Goal: Transaction & Acquisition: Book appointment/travel/reservation

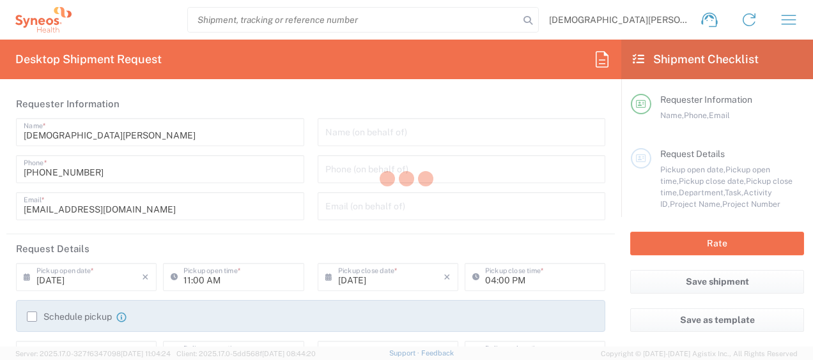
type input "3251"
type input "Syneos Health, LLC-[GEOGRAPHIC_DATA] [GEOGRAPHIC_DATA] [GEOGRAPHIC_DATA]"
type input "[US_STATE]"
type input "[GEOGRAPHIC_DATA]"
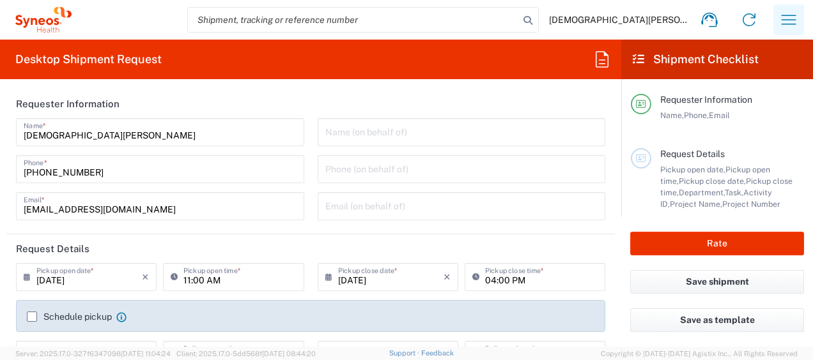
click at [780, 26] on icon "button" at bounding box center [788, 20] width 20 height 20
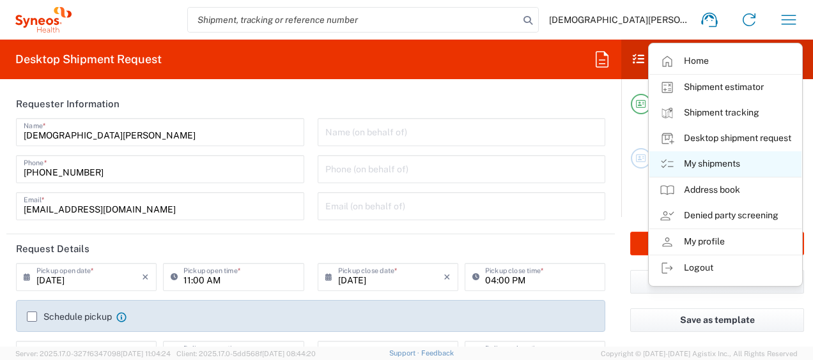
click at [721, 157] on link "My shipments" at bounding box center [725, 164] width 152 height 26
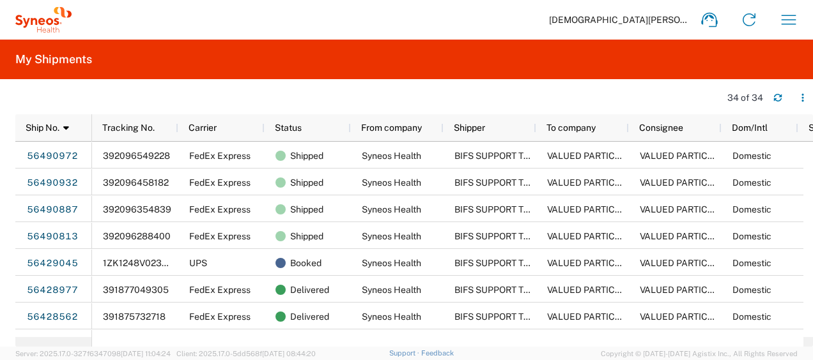
scroll to position [0, 72]
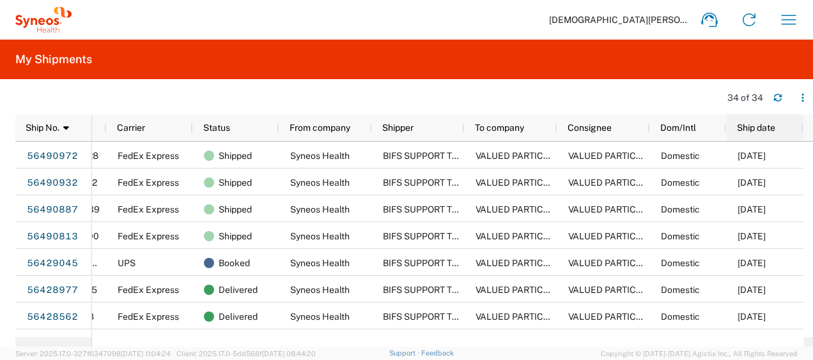
click at [750, 131] on span "Ship date" at bounding box center [756, 128] width 38 height 10
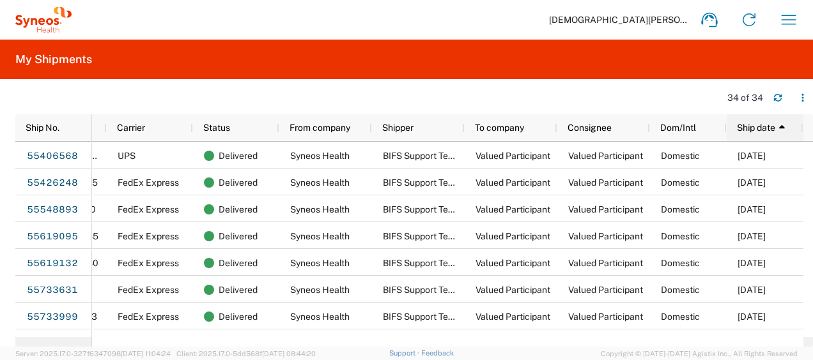
click at [750, 131] on span "Ship date" at bounding box center [756, 128] width 38 height 10
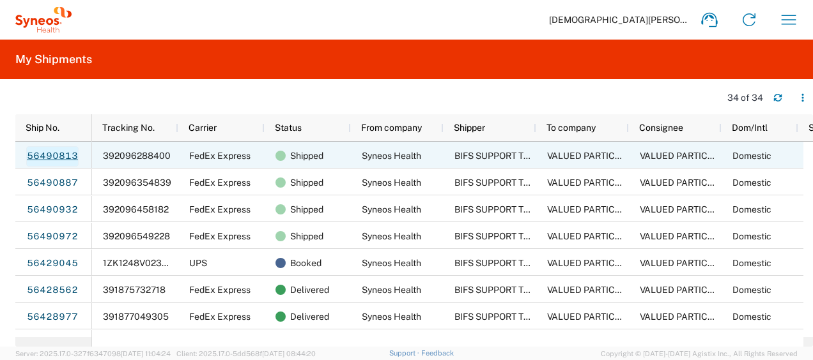
click at [40, 157] on link "56490813" at bounding box center [52, 156] width 52 height 20
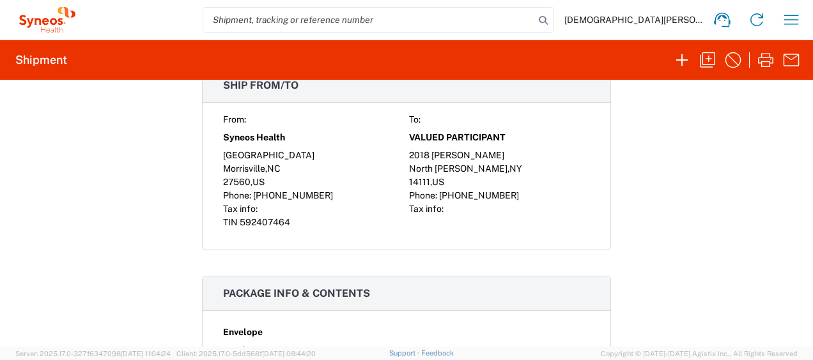
scroll to position [330, 0]
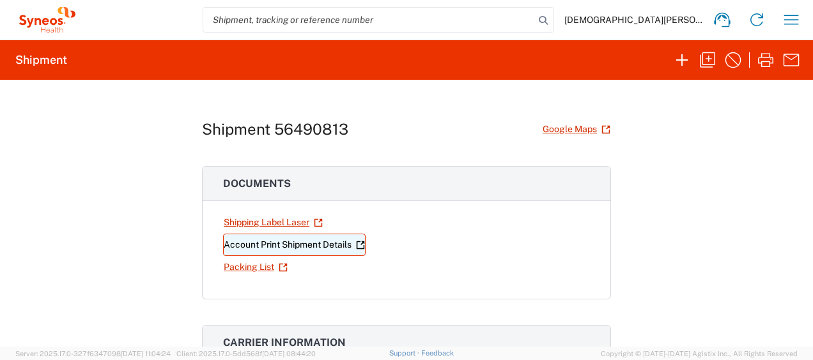
click at [315, 244] on link "Account Print Shipment Details" at bounding box center [294, 245] width 142 height 22
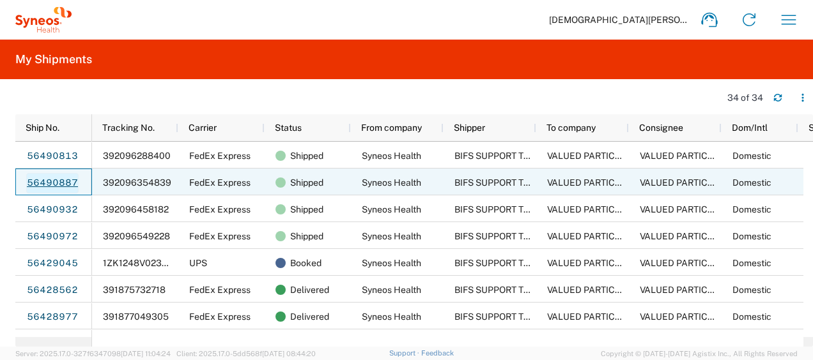
click at [57, 182] on link "56490887" at bounding box center [52, 183] width 52 height 20
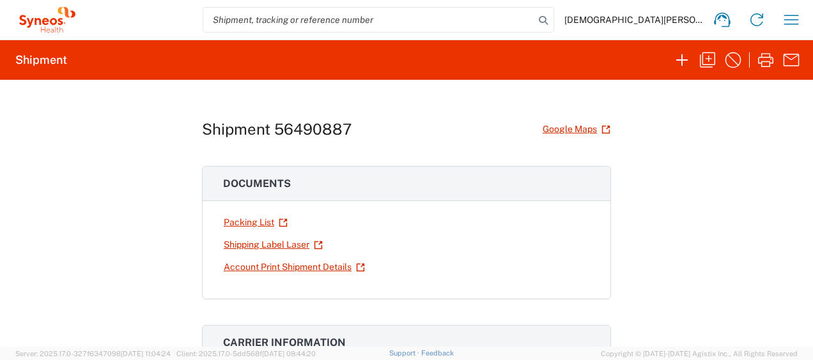
drag, startPoint x: 236, startPoint y: 242, endPoint x: 364, endPoint y: 211, distance: 131.4
click at [364, 212] on div "Packing List Shipping Label Laser Account Print Shipment Details" at bounding box center [406, 245] width 367 height 67
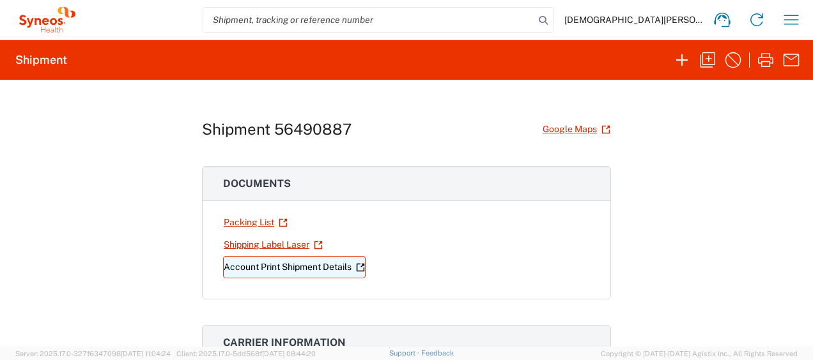
click at [284, 267] on link "Account Print Shipment Details" at bounding box center [294, 267] width 142 height 22
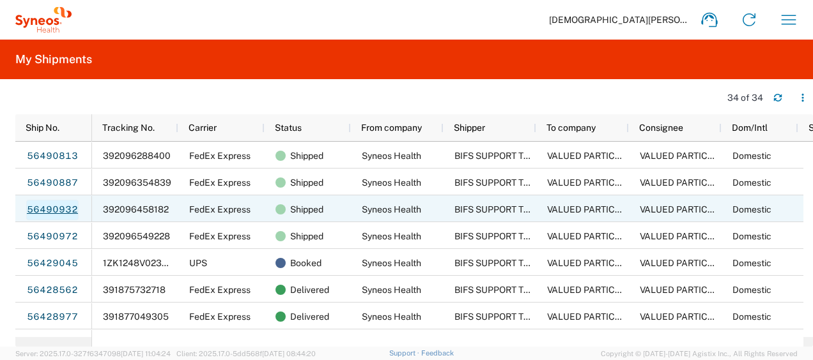
click at [51, 208] on link "56490932" at bounding box center [52, 210] width 52 height 20
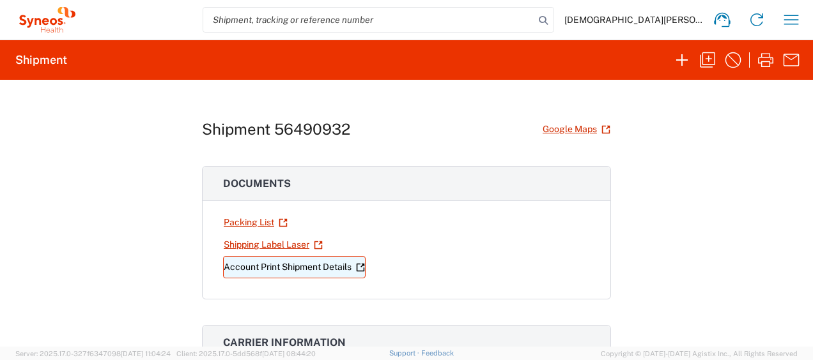
click at [276, 263] on link "Account Print Shipment Details" at bounding box center [294, 267] width 142 height 22
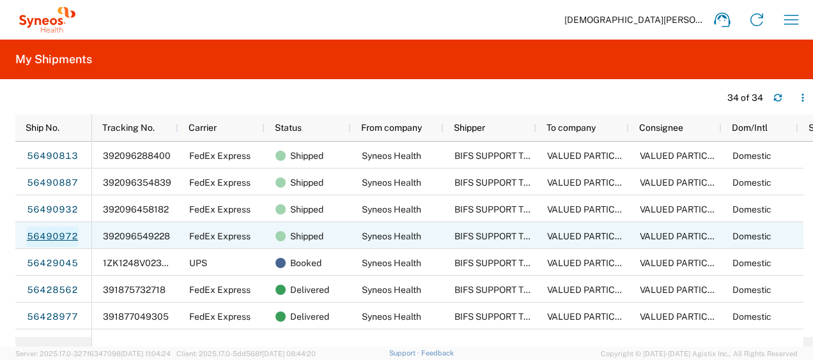
click at [51, 232] on link "56490972" at bounding box center [52, 237] width 52 height 20
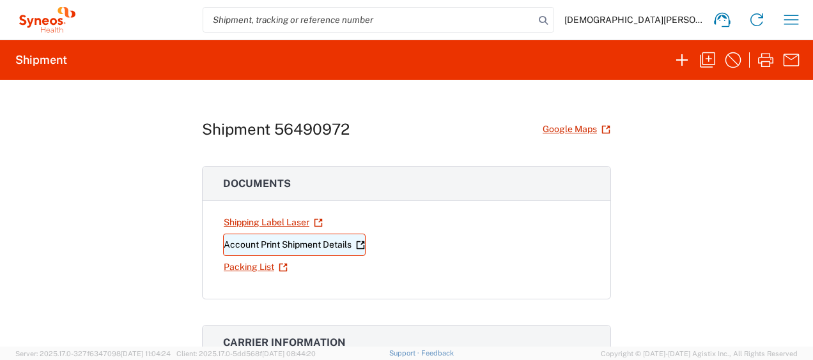
click at [259, 245] on link "Account Print Shipment Details" at bounding box center [294, 245] width 142 height 22
drag, startPoint x: 681, startPoint y: 63, endPoint x: 695, endPoint y: 128, distance: 67.3
click at [695, 128] on agx-shipment-request-result-v2 "Shipment Shipment 56490972 Google Maps Documents Shipping Label Laser Account P…" at bounding box center [406, 193] width 813 height 307
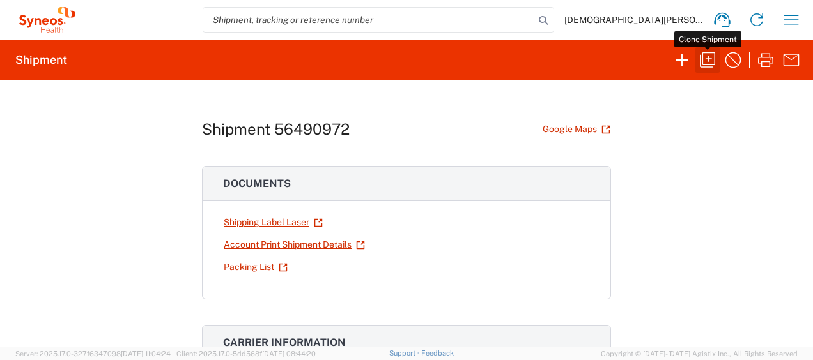
click at [713, 70] on icon "button" at bounding box center [707, 60] width 20 height 20
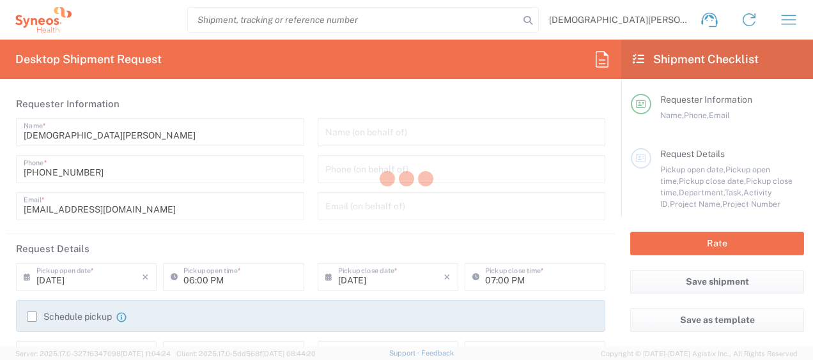
type input "[US_STATE]"
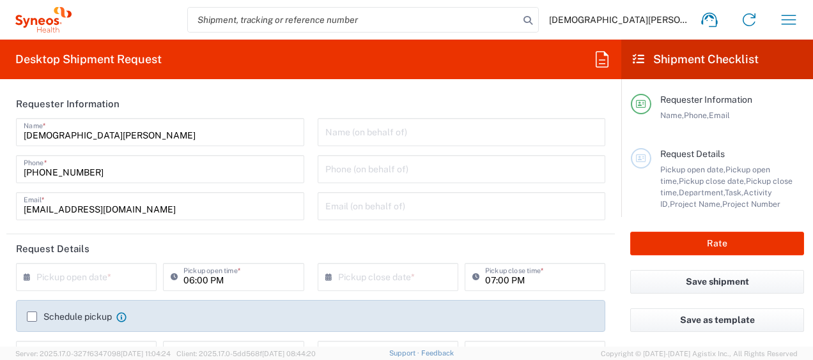
type input "1013553A"
type input "Envelope"
type input "Abbvie 1013553A"
type input "3251"
click at [123, 135] on input "[DEMOGRAPHIC_DATA][PERSON_NAME]" at bounding box center [160, 131] width 273 height 22
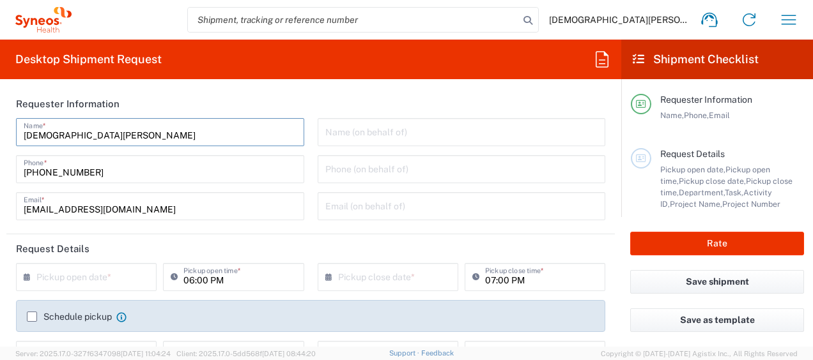
click at [123, 135] on input "[DEMOGRAPHIC_DATA][PERSON_NAME]" at bounding box center [160, 131] width 273 height 22
type input "BIFS SUPPORT TEAM"
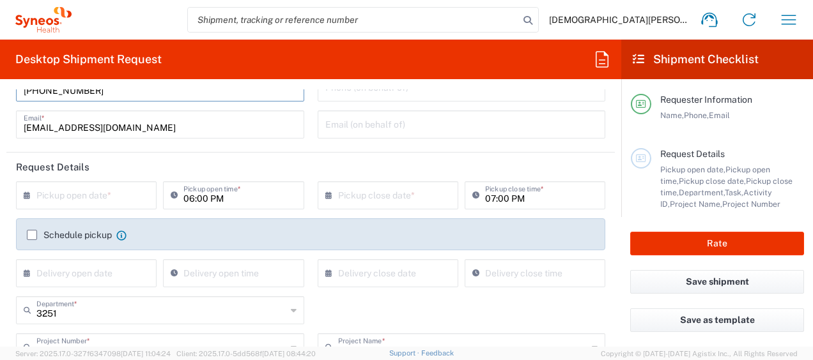
scroll to position [128, 0]
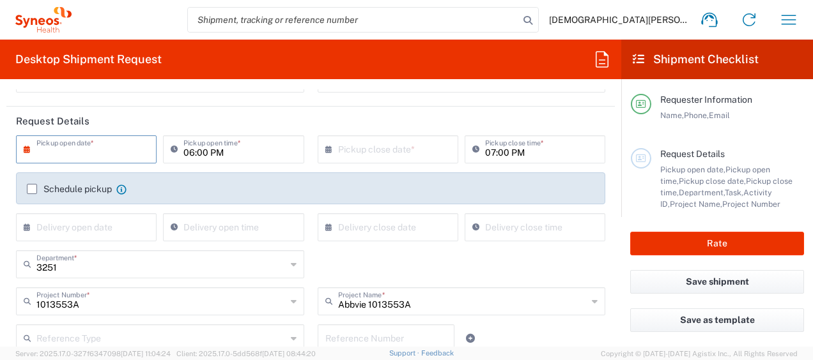
click at [94, 157] on input "text" at bounding box center [88, 148] width 105 height 22
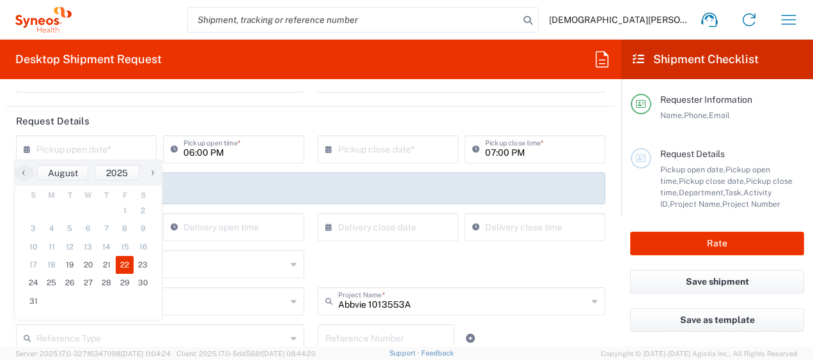
click at [122, 269] on span "22" at bounding box center [125, 265] width 19 height 18
type input "[DATE]"
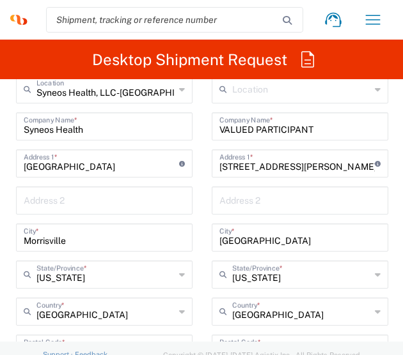
scroll to position [959, 0]
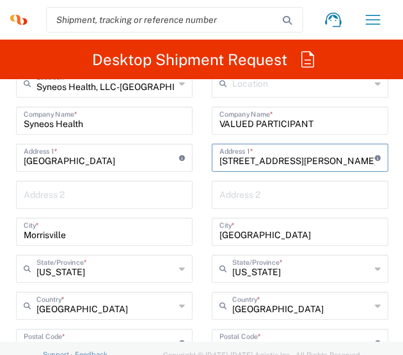
click at [249, 157] on input "[STREET_ADDRESS][PERSON_NAME]" at bounding box center [296, 157] width 155 height 22
paste input "21022 Crystal Greens Dr"
type input "21022 Crystal Greens Dr"
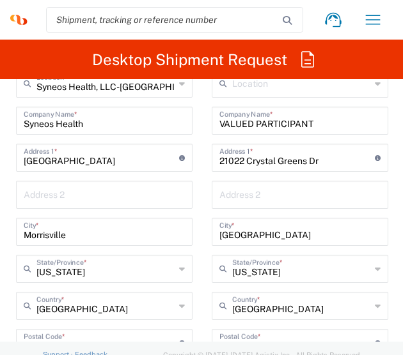
click at [248, 241] on div "[GEOGRAPHIC_DATA] *" at bounding box center [300, 232] width 176 height 28
click at [252, 229] on input "[GEOGRAPHIC_DATA]" at bounding box center [299, 231] width 161 height 22
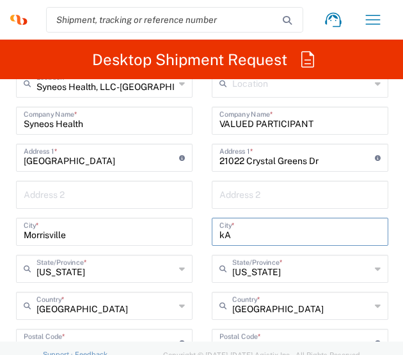
type input "k"
type input "Katy"
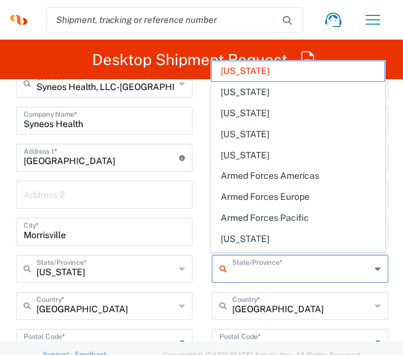
click at [266, 271] on input "text" at bounding box center [301, 268] width 138 height 22
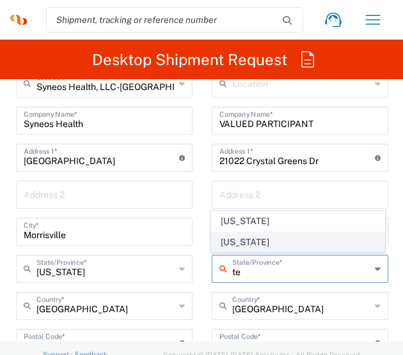
click at [254, 245] on span "[US_STATE]" at bounding box center [298, 243] width 173 height 20
type input "[US_STATE]"
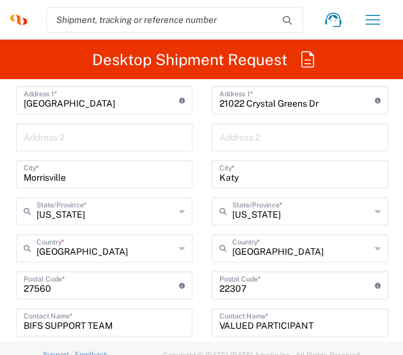
scroll to position [1086, 0]
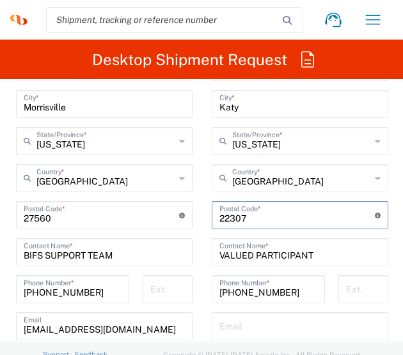
click at [229, 219] on input "undefined" at bounding box center [296, 214] width 155 height 22
paste input "2277450307"
type input "2277450307"
click at [271, 226] on div "Postal Code * Postal Code for [GEOGRAPHIC_DATA] should have the following forma…" at bounding box center [300, 215] width 176 height 28
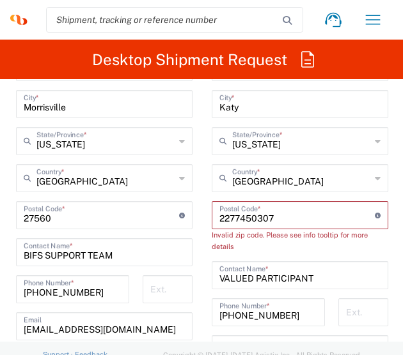
click at [250, 213] on input "undefined" at bounding box center [296, 214] width 155 height 22
paste input "undefined"
click at [250, 213] on input "undefined" at bounding box center [296, 214] width 155 height 22
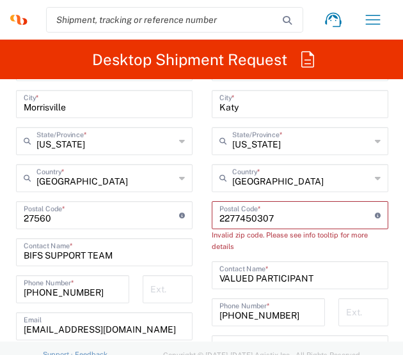
click at [250, 213] on input "undefined" at bounding box center [296, 214] width 155 height 22
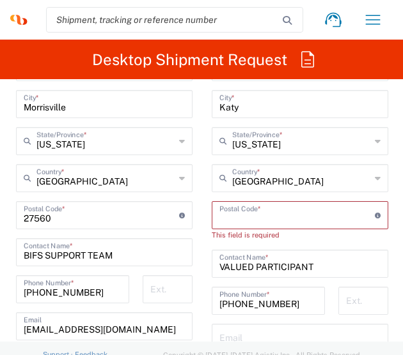
click at [282, 222] on input "undefined" at bounding box center [296, 214] width 155 height 22
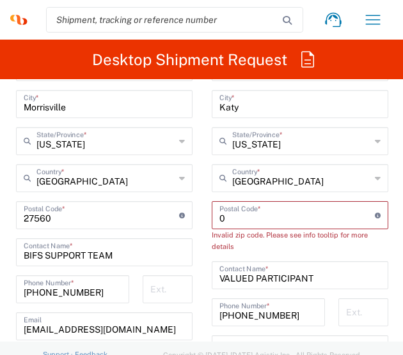
paste input "77450"
click at [275, 282] on input "VALUED PARTICIPANT" at bounding box center [299, 274] width 161 height 22
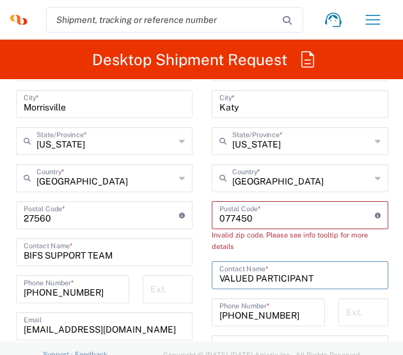
click at [244, 218] on input "undefined" at bounding box center [296, 214] width 155 height 22
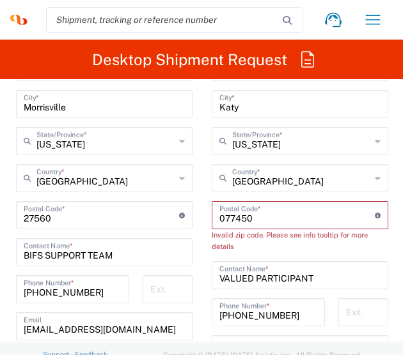
click at [223, 221] on input "undefined" at bounding box center [296, 214] width 155 height 22
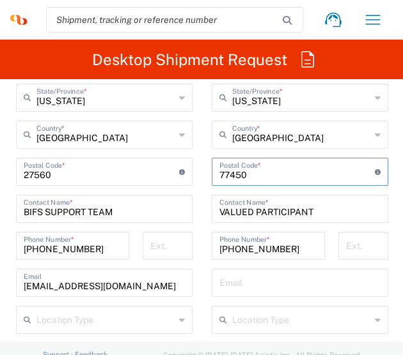
scroll to position [1150, 0]
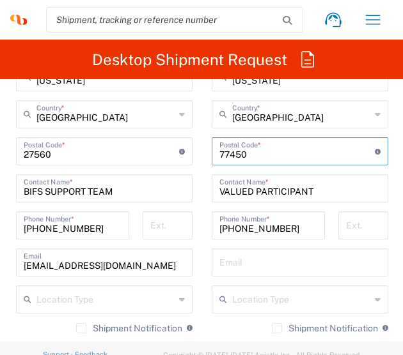
type input "77450"
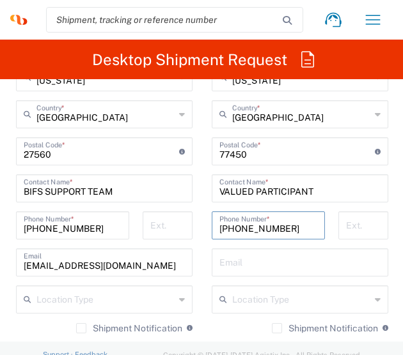
click at [254, 225] on input "[PHONE_NUMBER]" at bounding box center [268, 224] width 98 height 22
paste input "[PHONE_NUMBER]"
type input "[PHONE_NUMBER]"
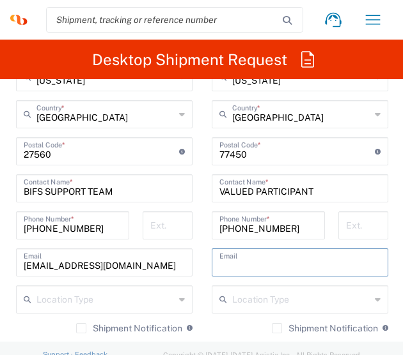
click at [275, 252] on input "text" at bounding box center [299, 261] width 161 height 22
click at [204, 274] on main "Location [PERSON_NAME] LLC-[GEOGRAPHIC_DATA] [GEOGRAPHIC_DATA] [GEOGRAPHIC_DATA…" at bounding box center [300, 146] width 196 height 537
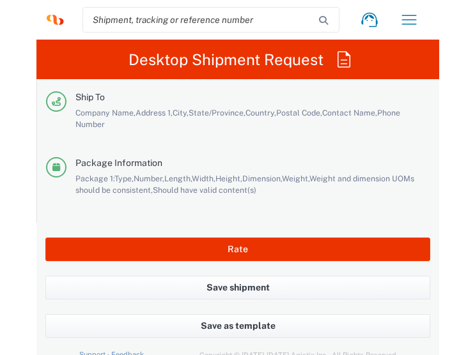
scroll to position [2945, 0]
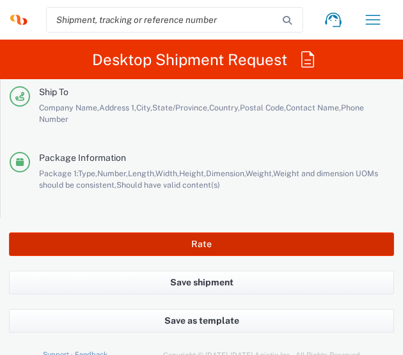
click at [225, 242] on button "Rate" at bounding box center [201, 245] width 385 height 24
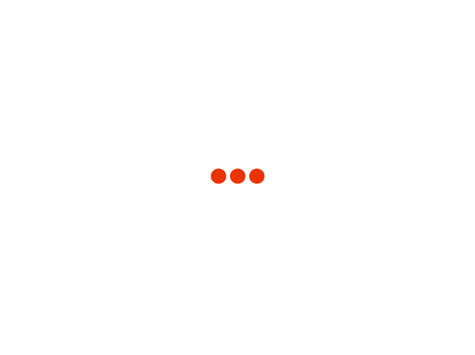
scroll to position [2893, 0]
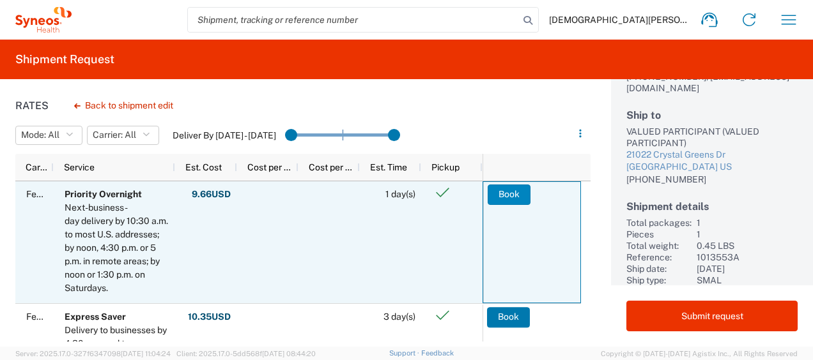
click at [506, 197] on button "Book" at bounding box center [509, 195] width 43 height 20
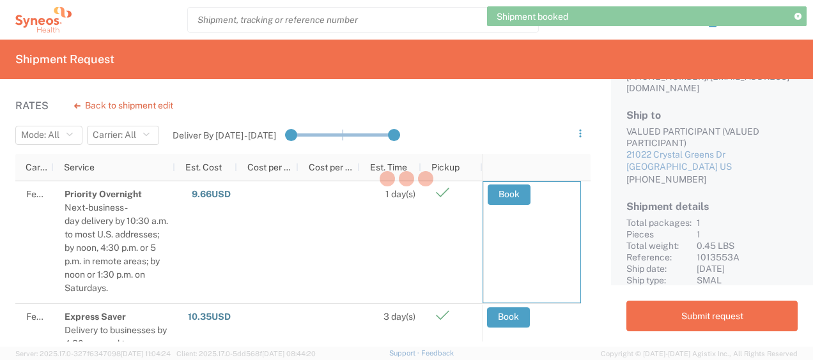
scroll to position [127, 0]
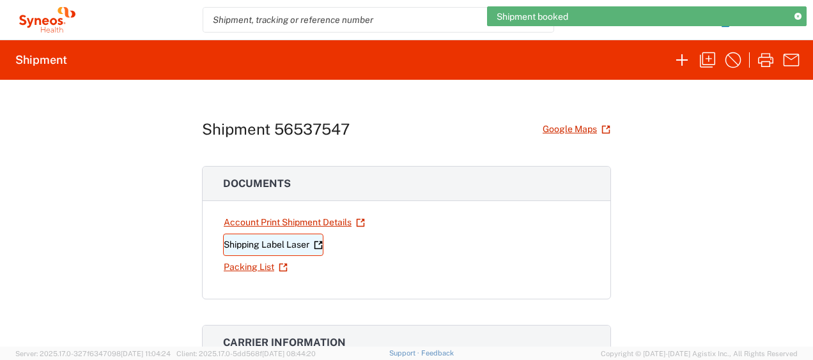
click at [236, 240] on link "Shipping Label Laser" at bounding box center [273, 245] width 100 height 22
